Goal: Find specific page/section: Find specific page/section

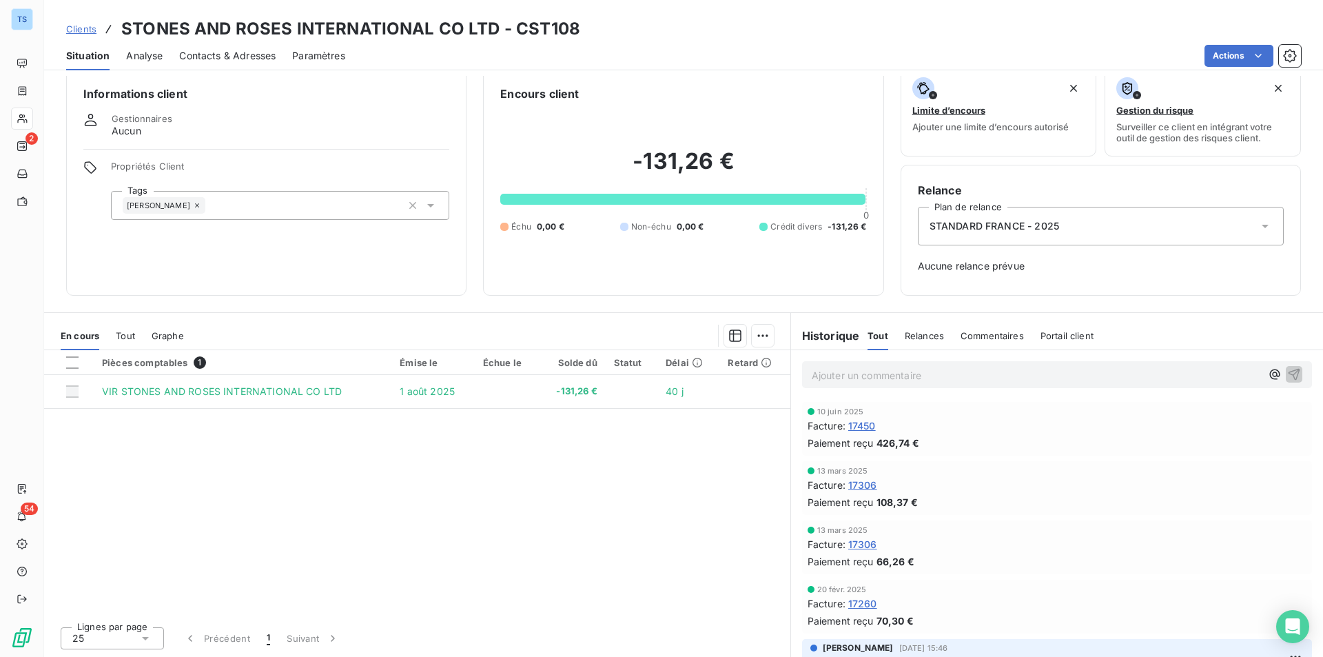
scroll to position [16, 0]
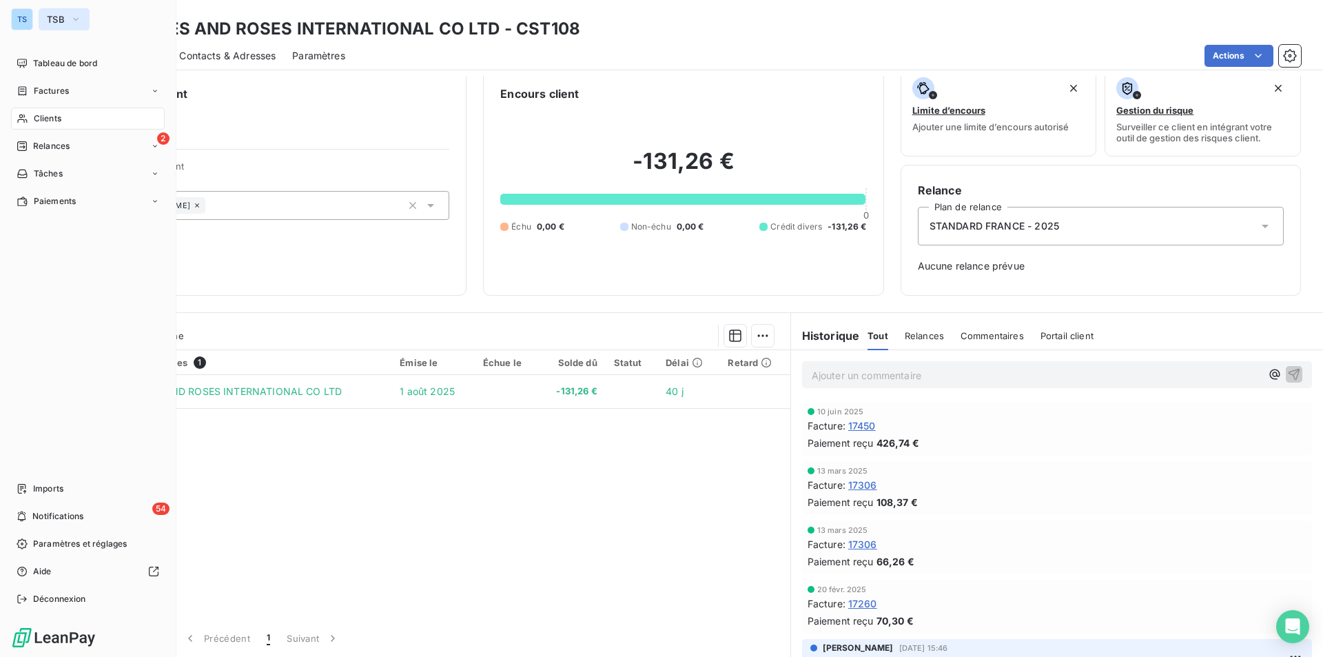
click at [79, 14] on icon "button" at bounding box center [75, 19] width 11 height 14
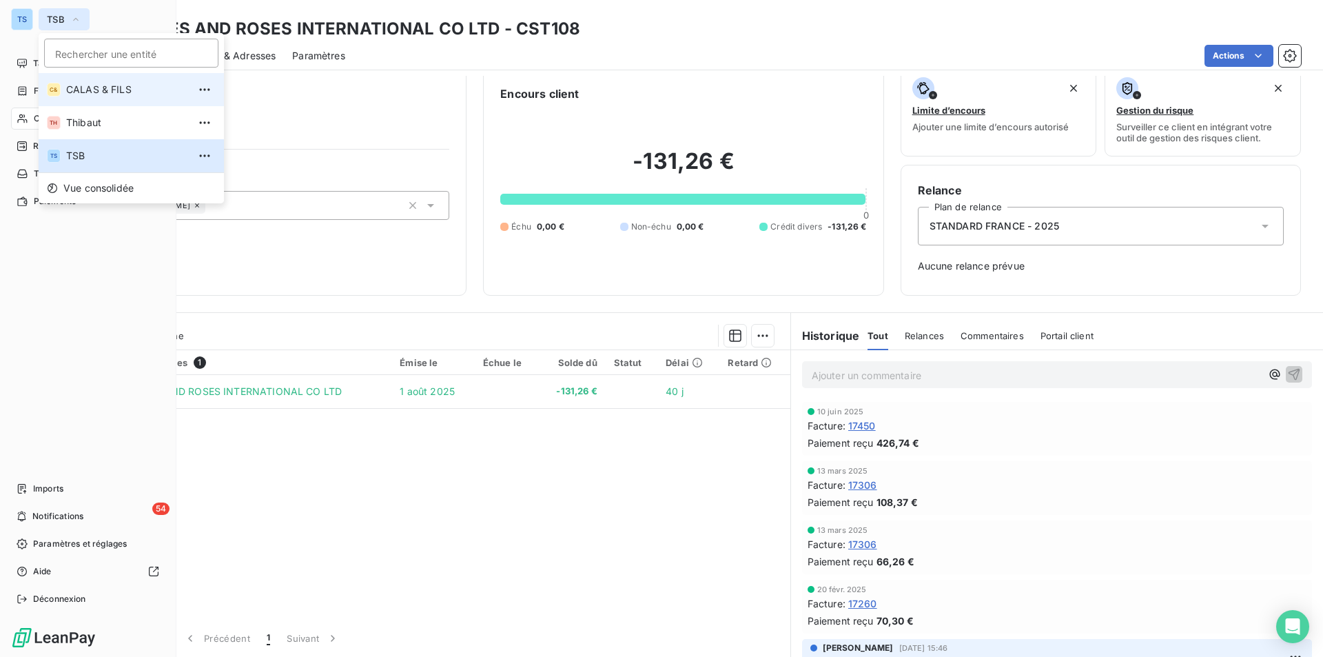
click at [114, 86] on span "CALAS & FILS" at bounding box center [127, 90] width 122 height 14
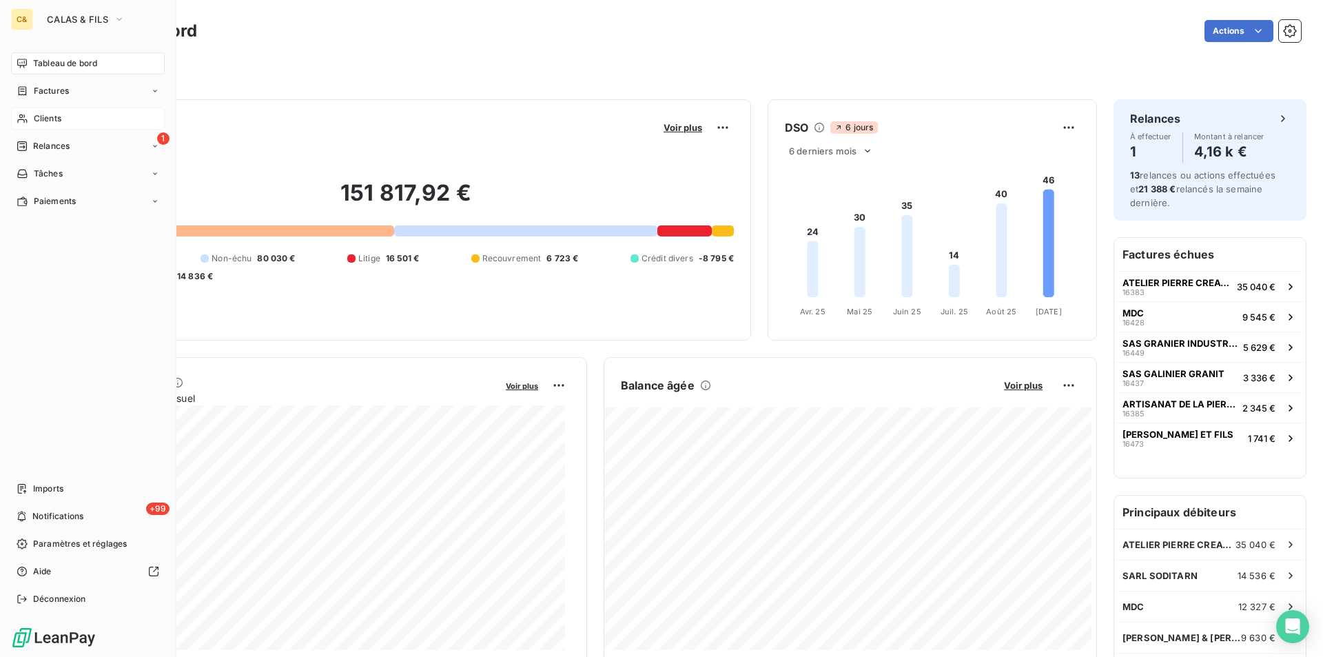
click at [66, 114] on div "Clients" at bounding box center [88, 119] width 154 height 22
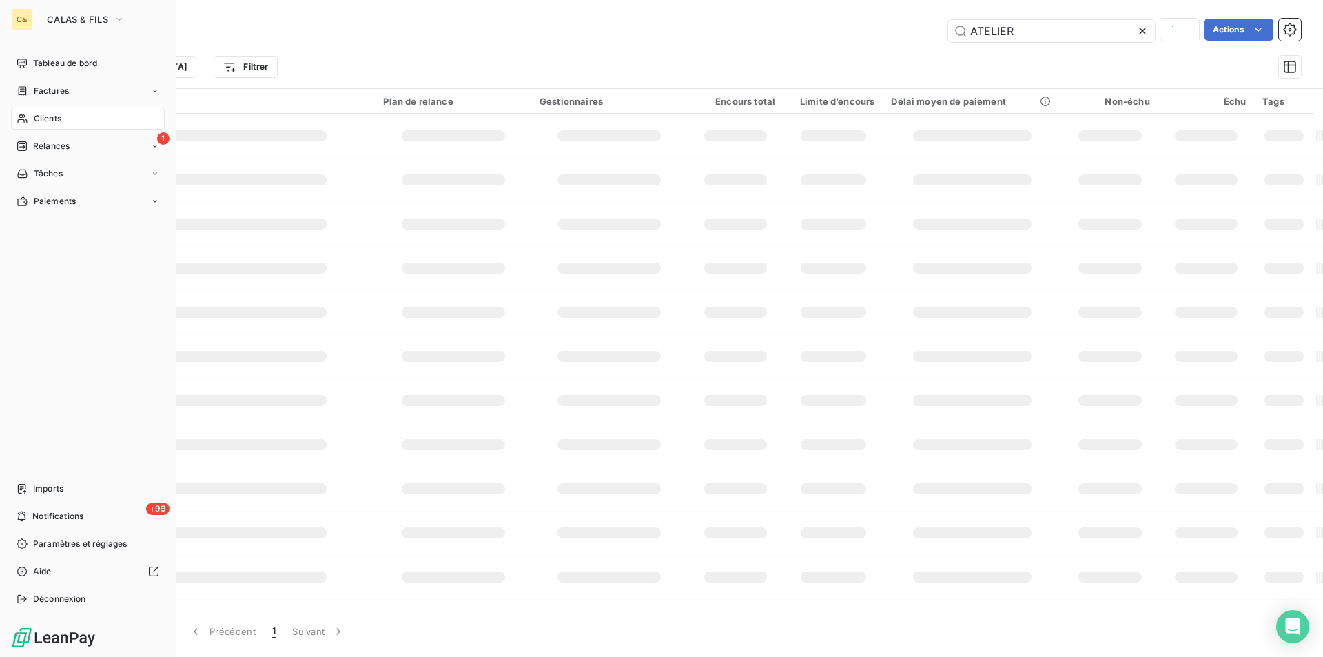
type input "stones and roses"
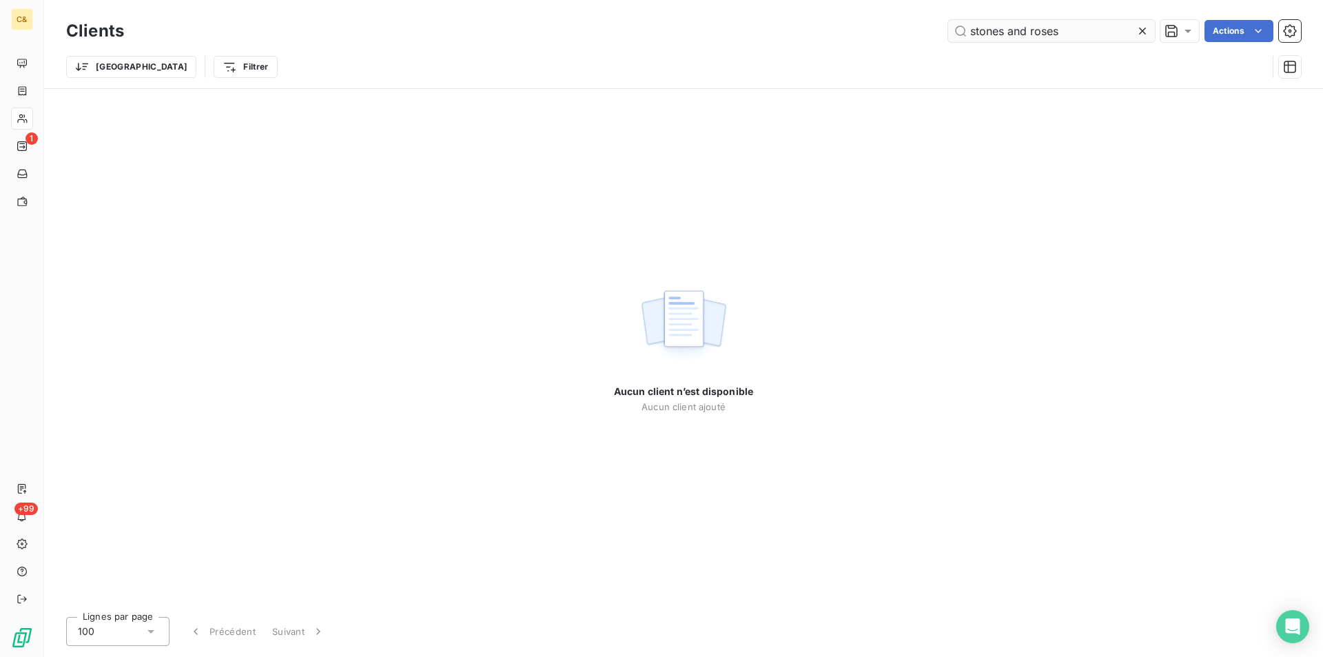
click at [941, 28] on icon at bounding box center [1142, 31] width 7 height 7
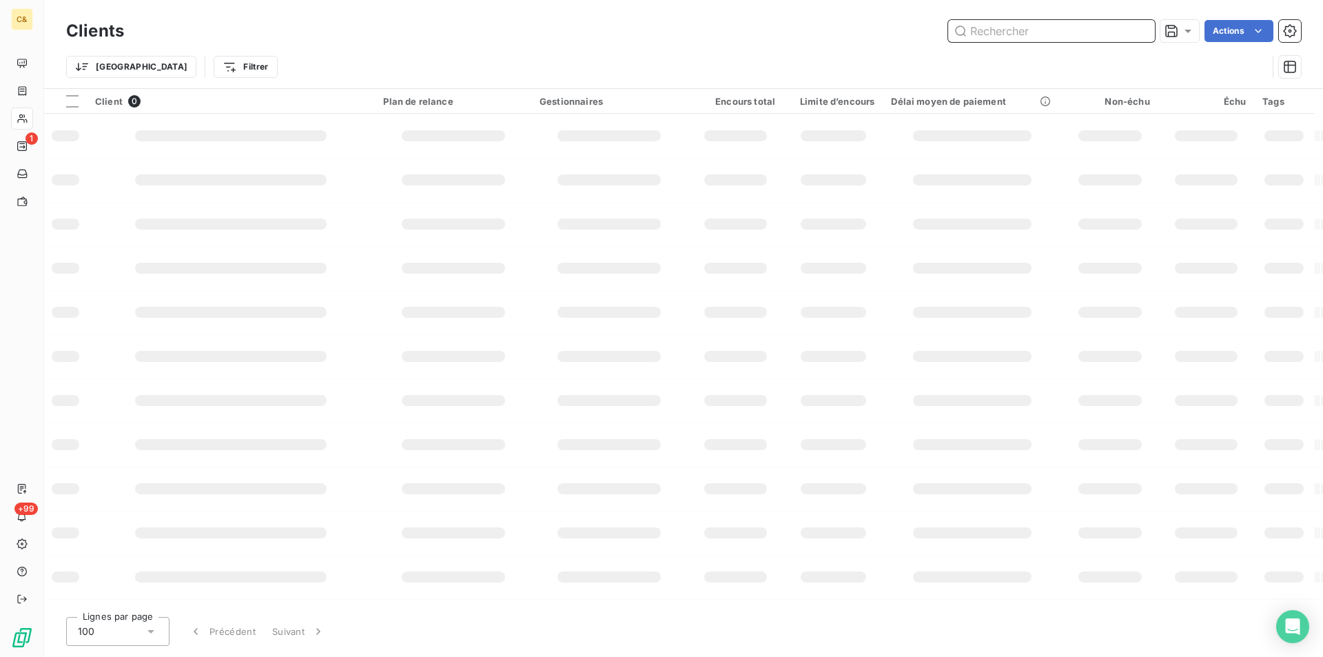
click at [941, 28] on input "text" at bounding box center [1051, 31] width 207 height 22
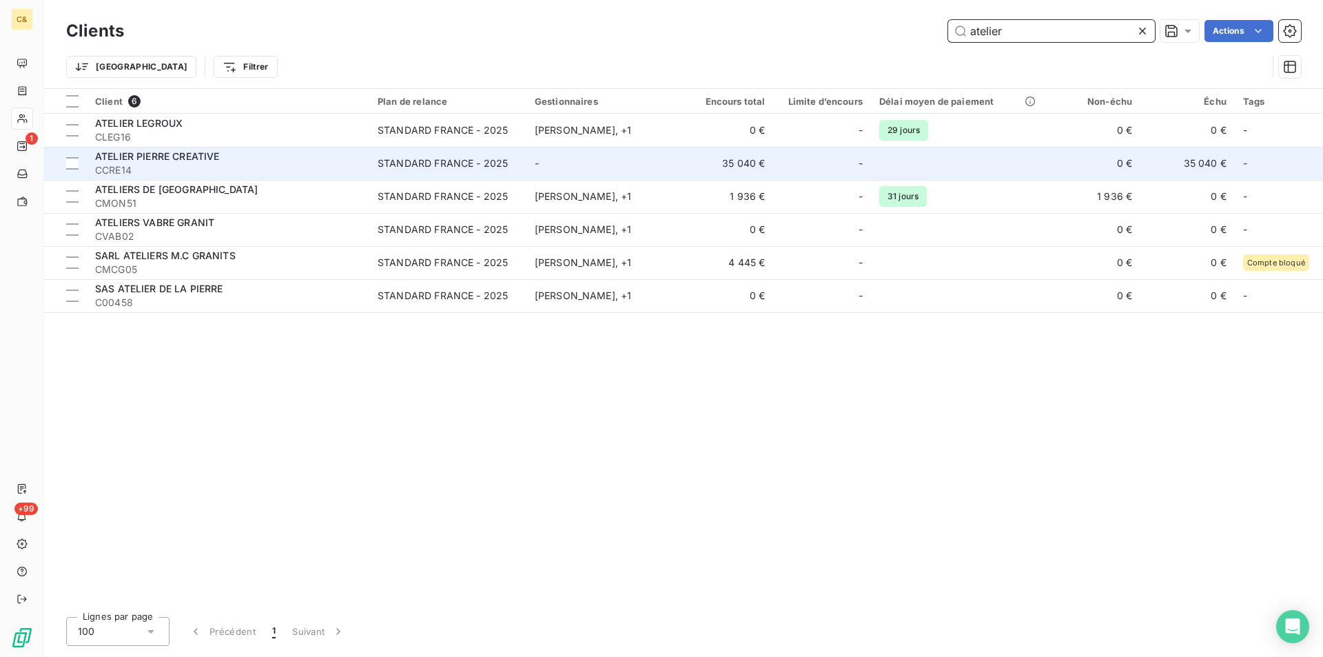
type input "atelier"
click at [135, 154] on span "ATELIER PIERRE CREATIVE" at bounding box center [157, 156] width 124 height 12
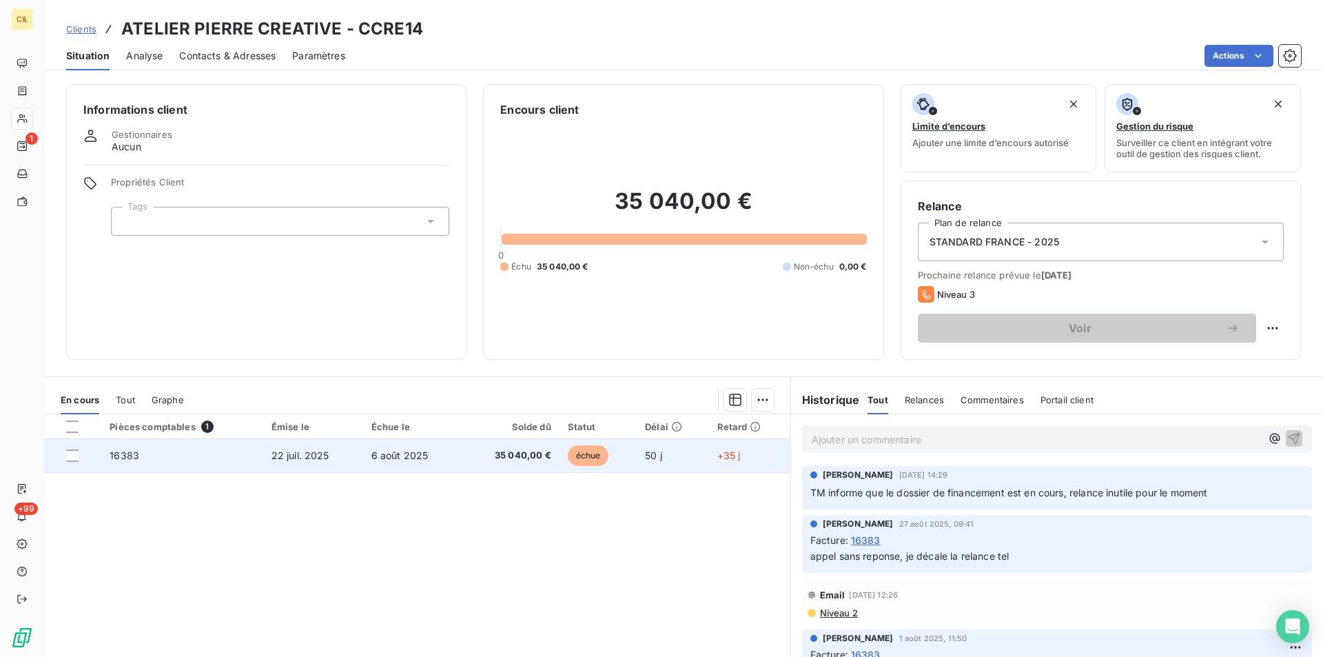
click at [159, 441] on td "16383" at bounding box center [181, 455] width 161 height 33
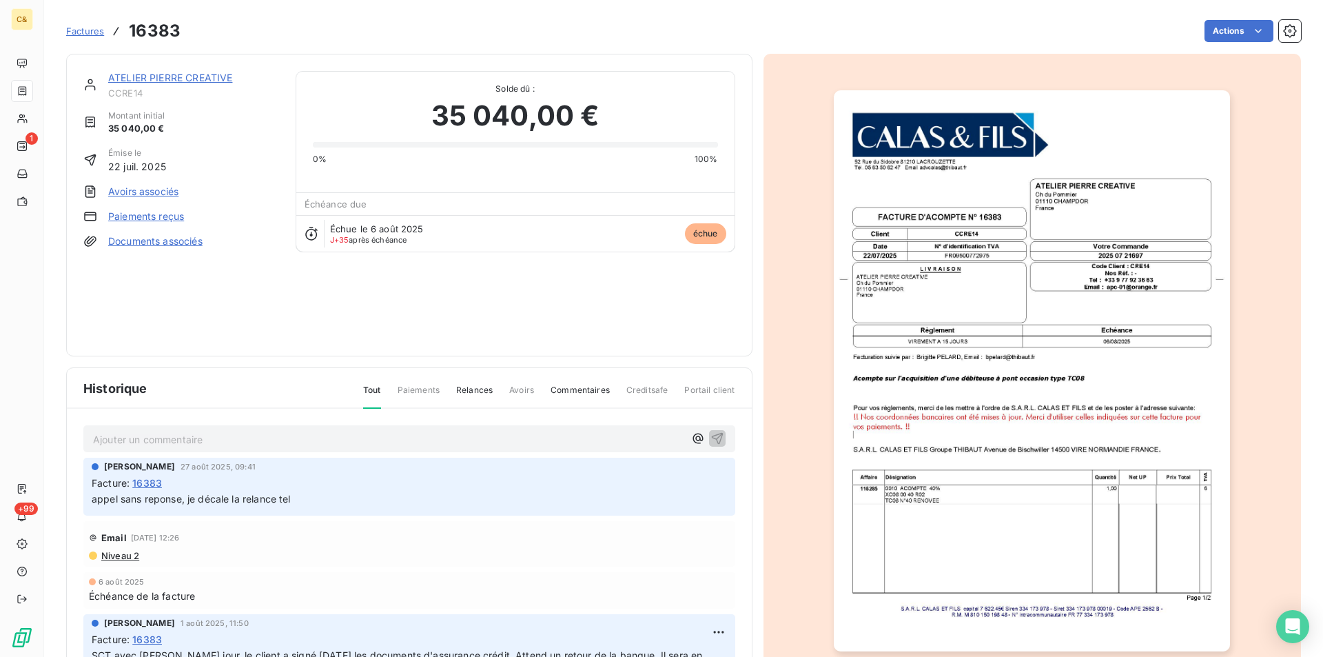
click at [157, 435] on p "Ajouter un commentaire ﻿" at bounding box center [388, 439] width 591 height 17
click at [711, 431] on icon "button" at bounding box center [718, 438] width 14 height 14
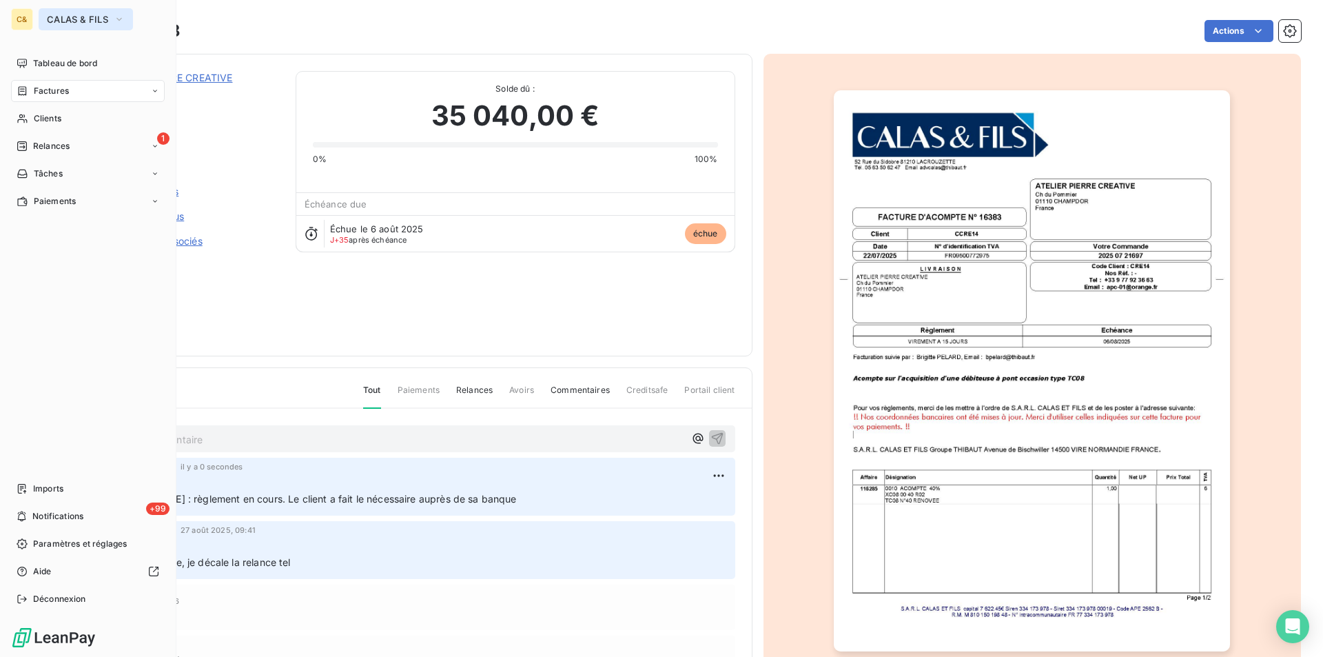
click at [119, 12] on icon "button" at bounding box center [119, 19] width 11 height 14
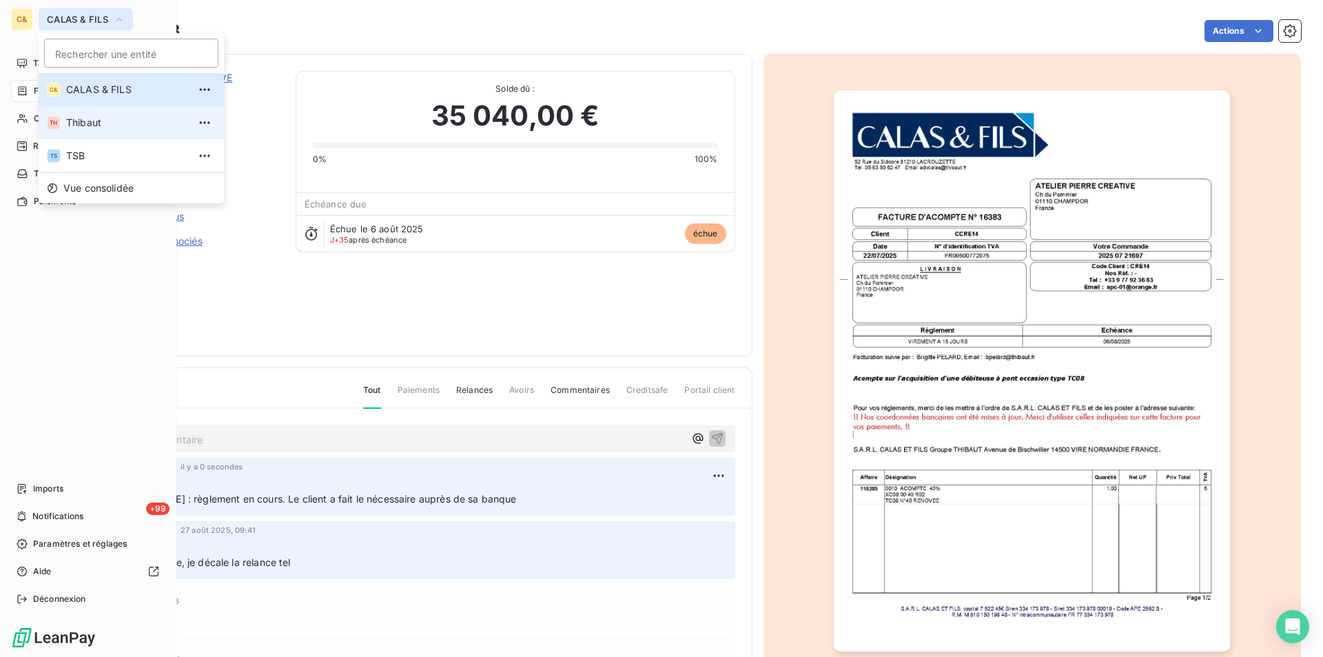
click at [101, 121] on span "Thibaut" at bounding box center [127, 123] width 122 height 14
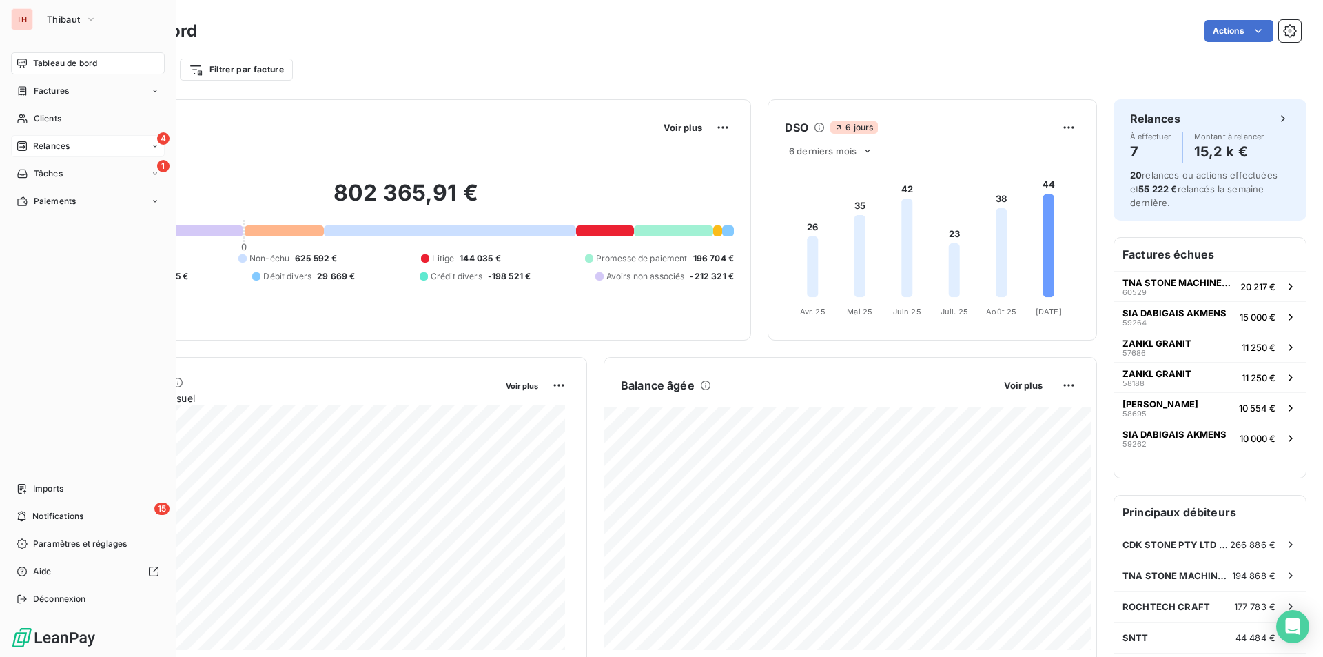
click at [66, 141] on span "Relances" at bounding box center [51, 146] width 37 height 12
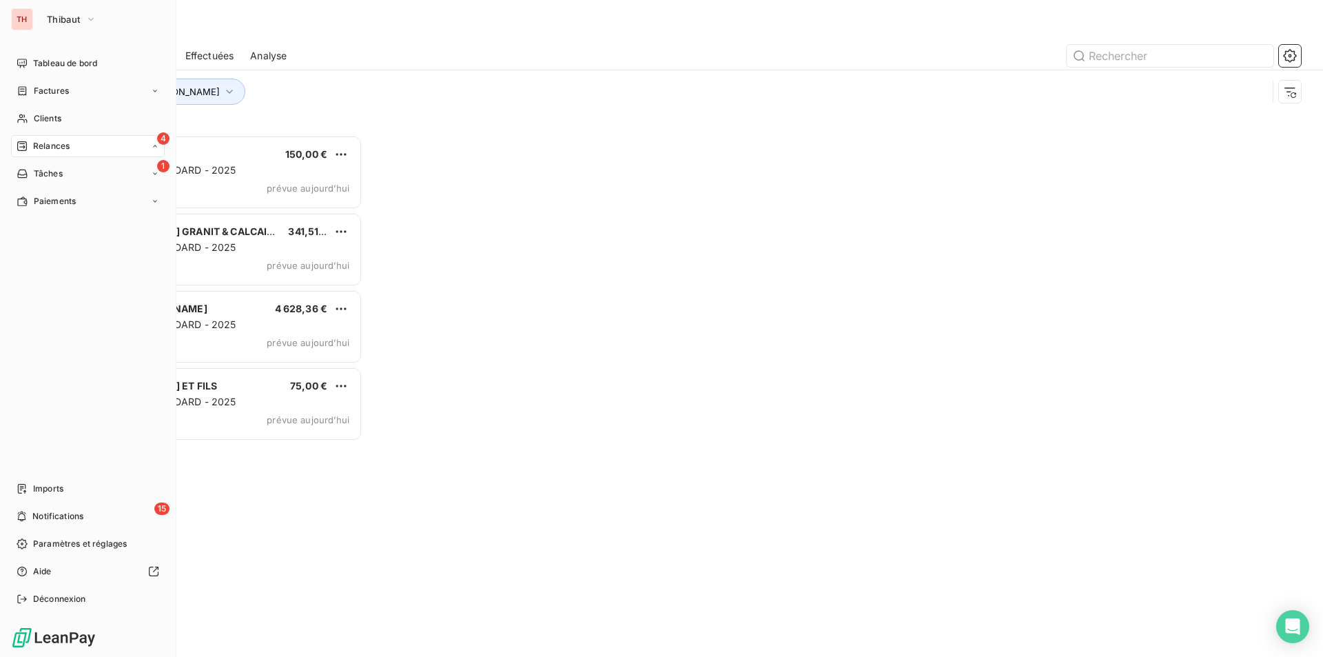
scroll to position [511, 286]
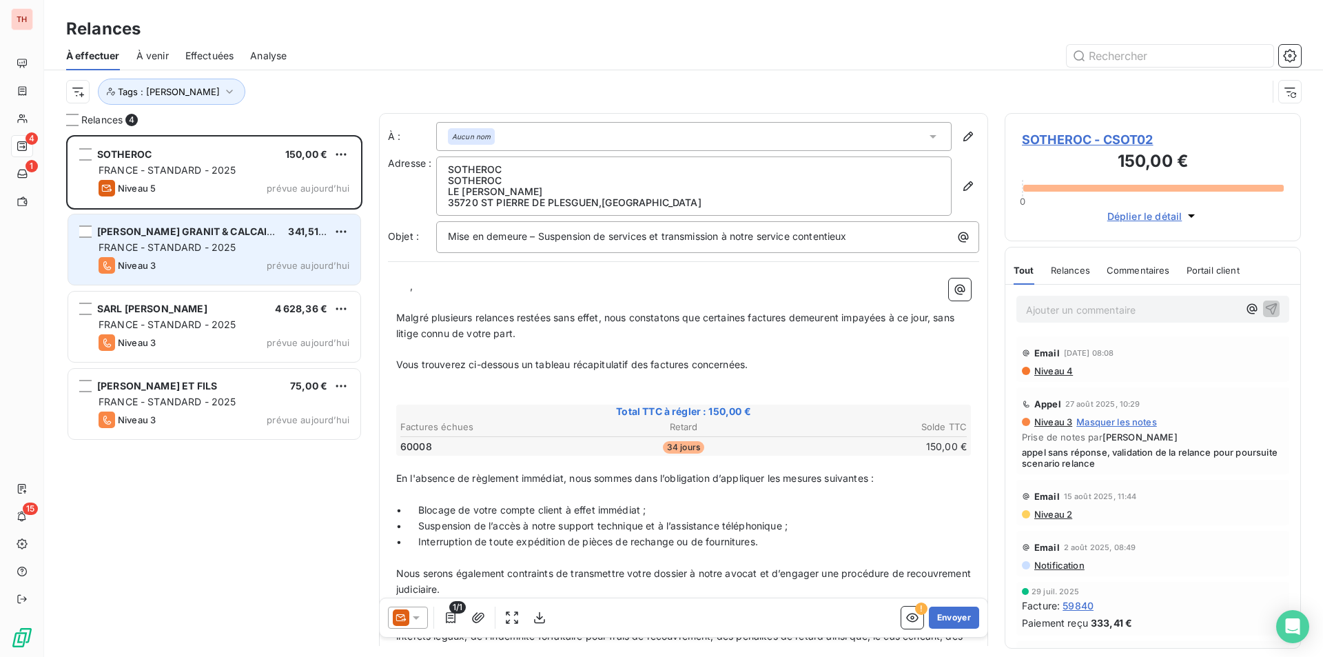
click at [219, 242] on span "FRANCE - STANDARD - 2025" at bounding box center [168, 247] width 138 height 12
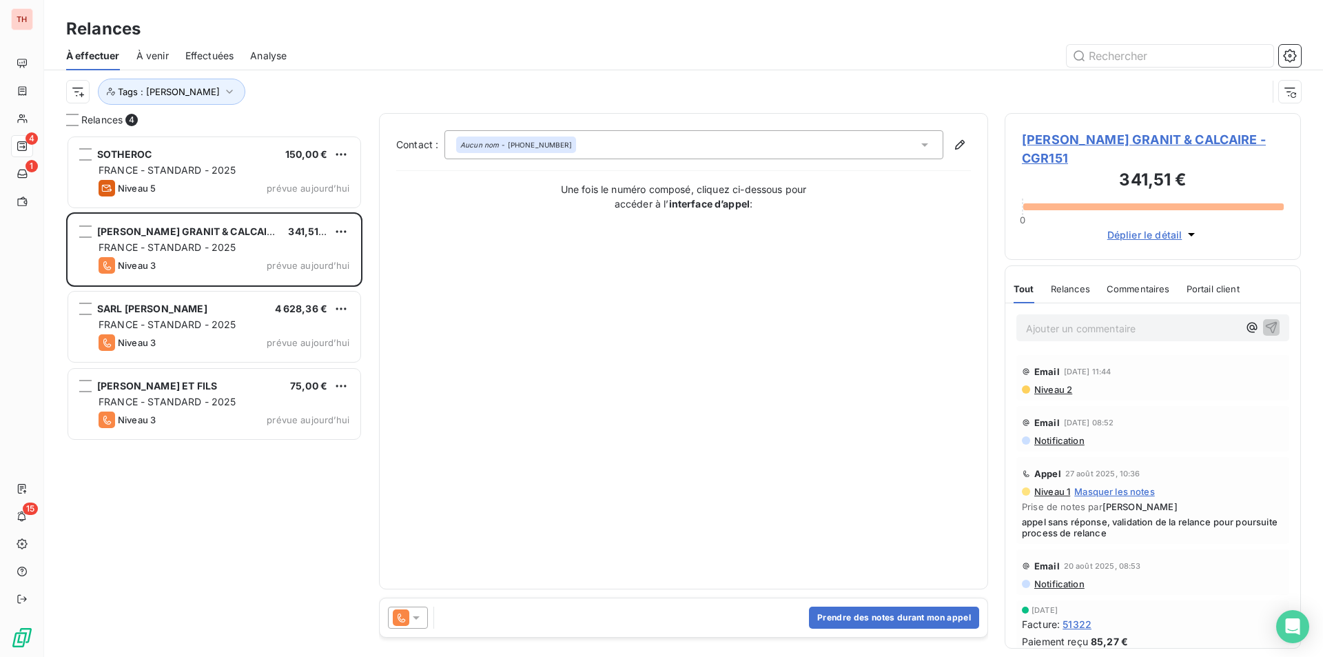
click at [941, 136] on span "[PERSON_NAME] GRANIT & CALCAIRE - CGR151" at bounding box center [1153, 148] width 262 height 37
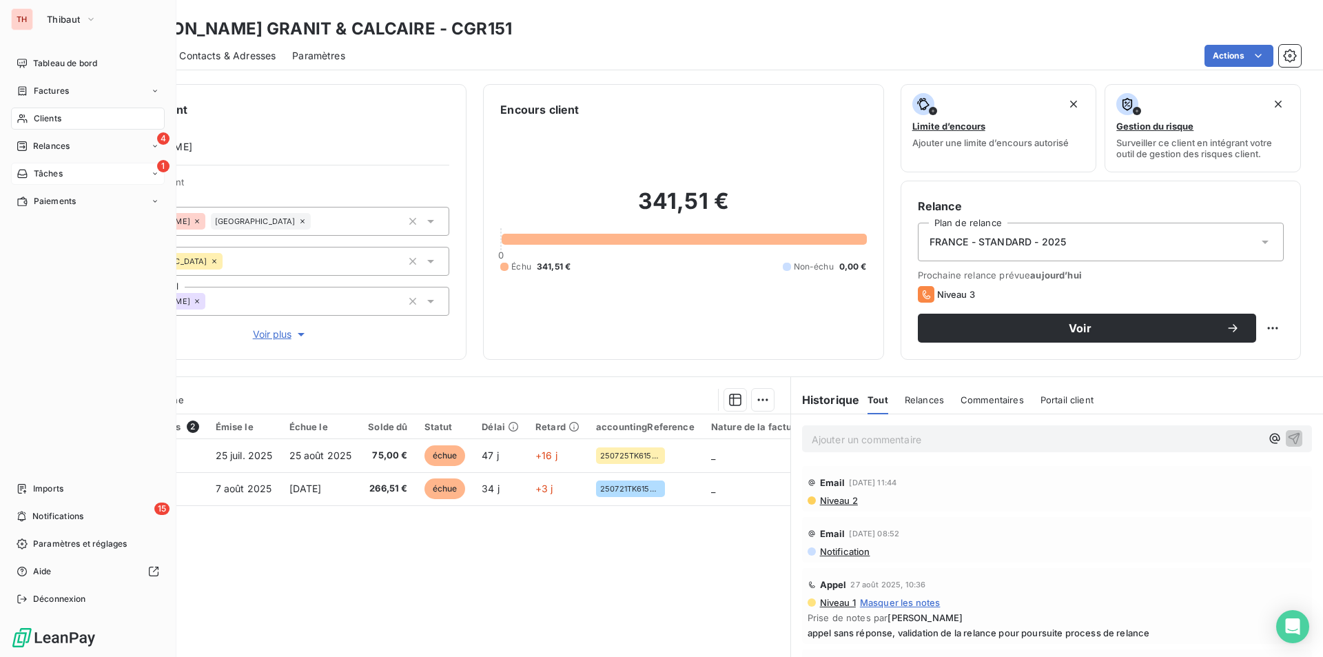
click at [45, 167] on div "1 Tâches" at bounding box center [88, 174] width 154 height 22
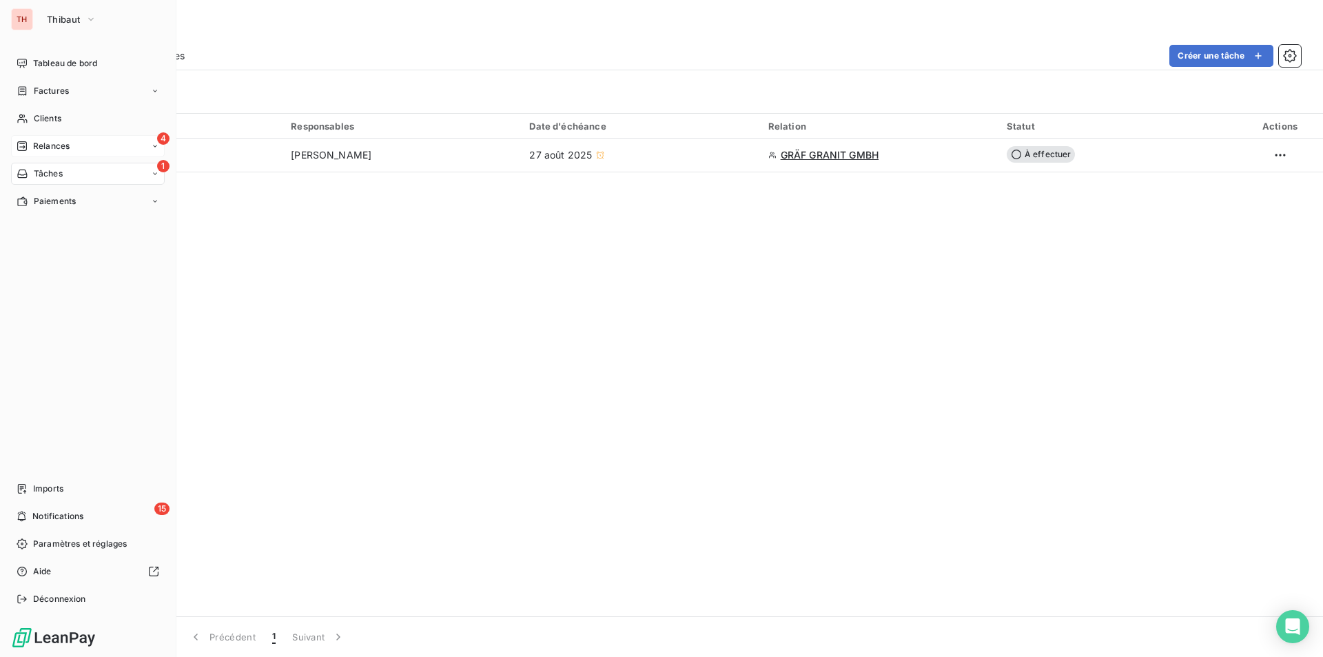
click at [41, 139] on div "4 Relances" at bounding box center [88, 146] width 154 height 22
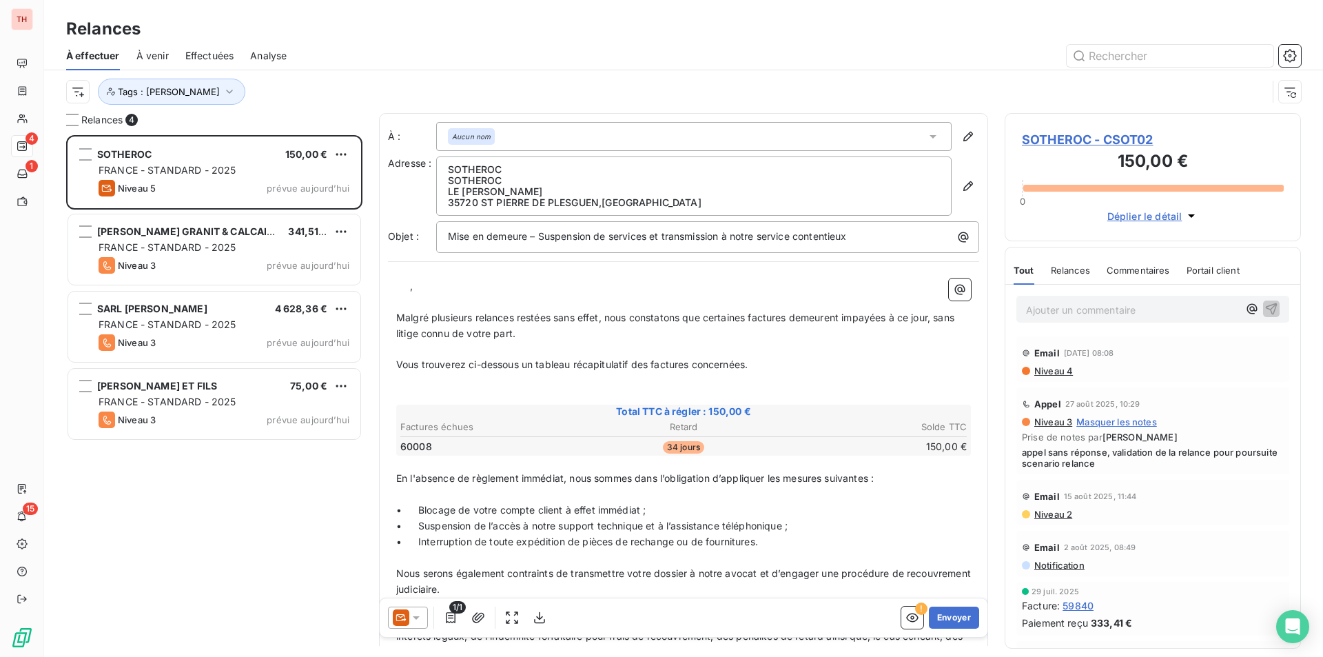
scroll to position [511, 286]
